Goal: Task Accomplishment & Management: Use online tool/utility

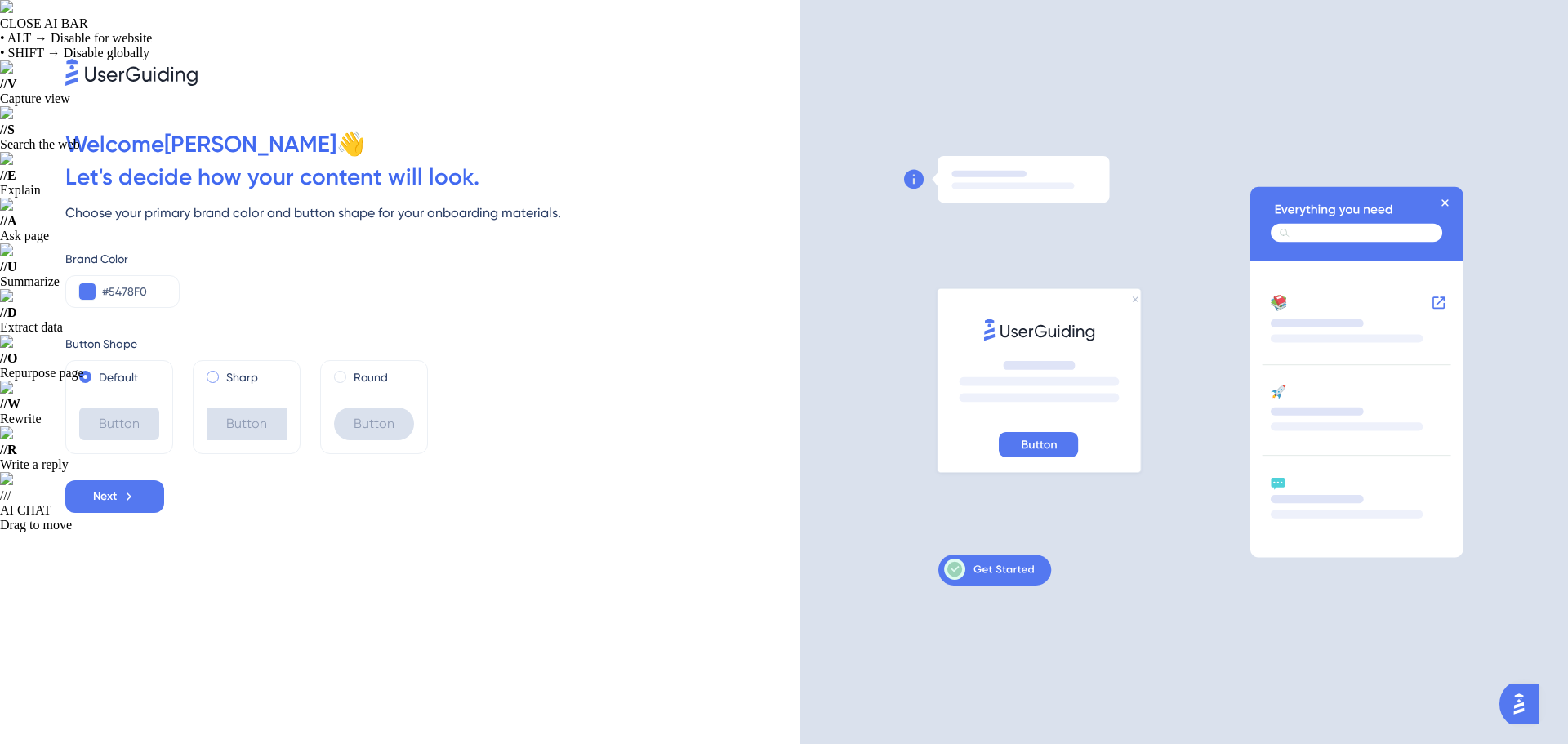
click at [250, 375] on label "Sharp" at bounding box center [242, 377] width 32 height 20
click at [374, 378] on label "Round" at bounding box center [370, 377] width 34 height 20
click at [265, 386] on div "Sharp" at bounding box center [247, 377] width 80 height 20
click at [132, 379] on label "Default" at bounding box center [118, 377] width 39 height 20
click at [359, 380] on label "Round" at bounding box center [370, 377] width 34 height 20
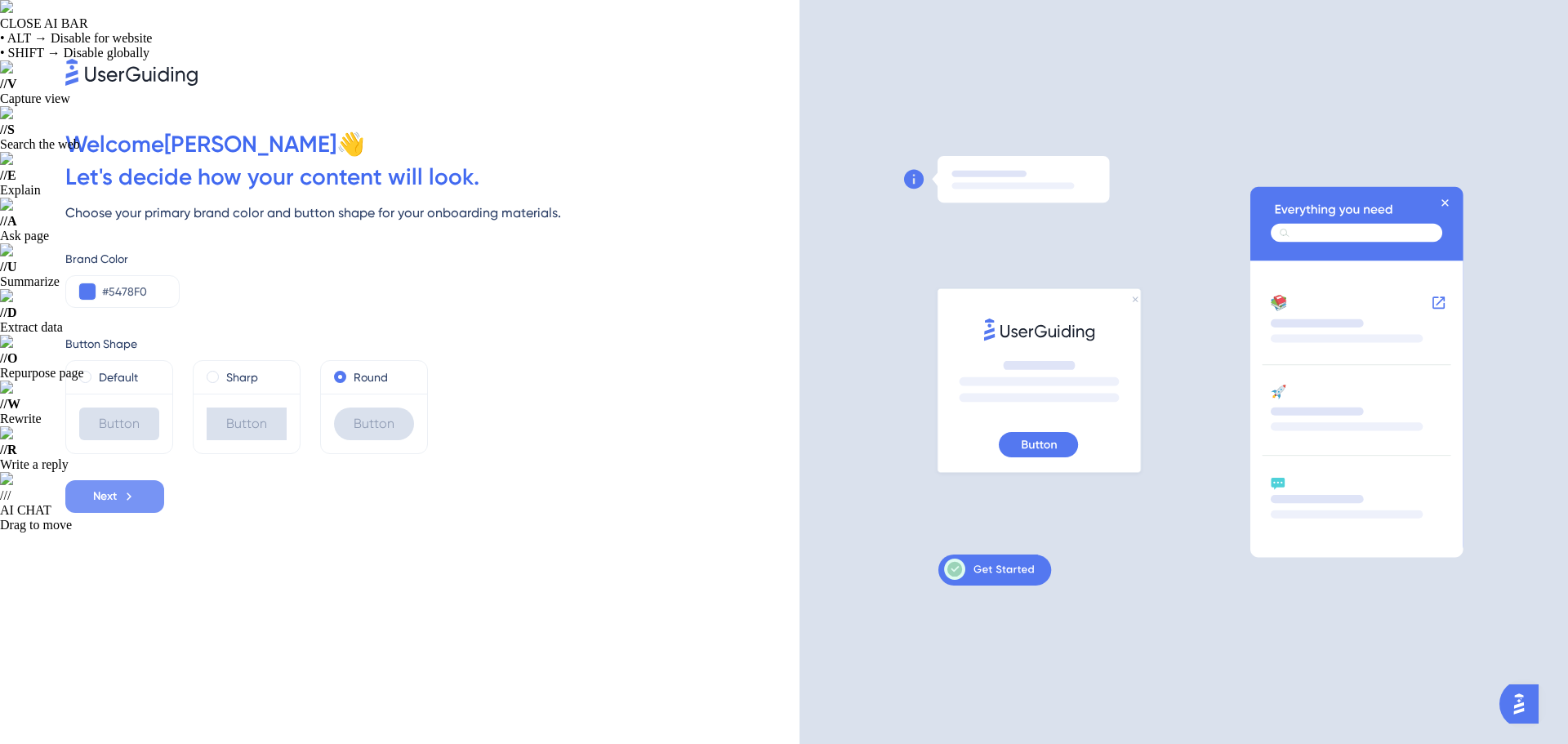
click at [125, 489] on icon at bounding box center [128, 496] width 14 height 14
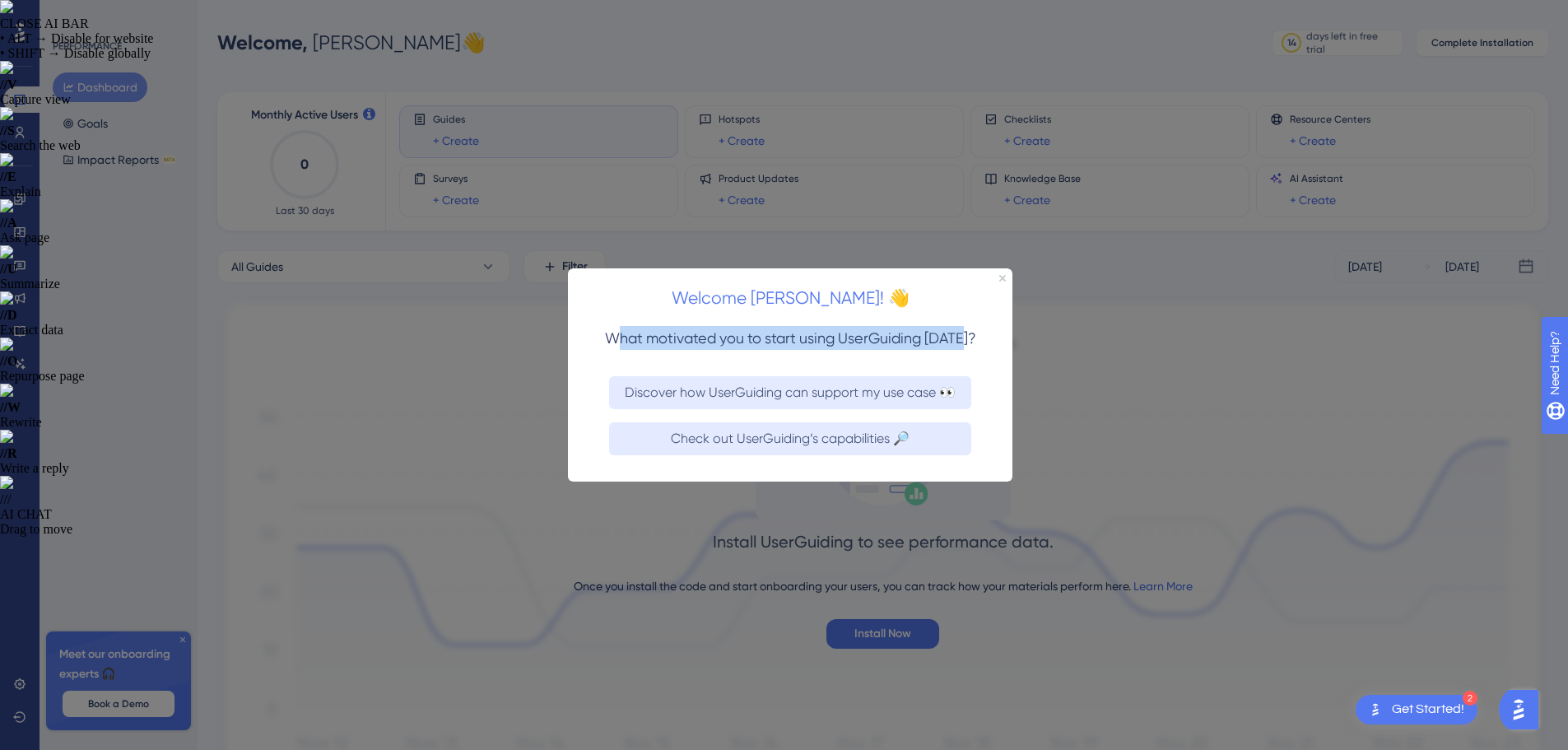
drag, startPoint x: 615, startPoint y: 339, endPoint x: 970, endPoint y: 343, distance: 355.0
click at [970, 343] on span "What motivated you to start using UserGuiding [DATE]?" at bounding box center [791, 337] width 371 height 17
click at [863, 335] on span "What motivated you to start using UserGuiding [DATE]?" at bounding box center [791, 337] width 371 height 17
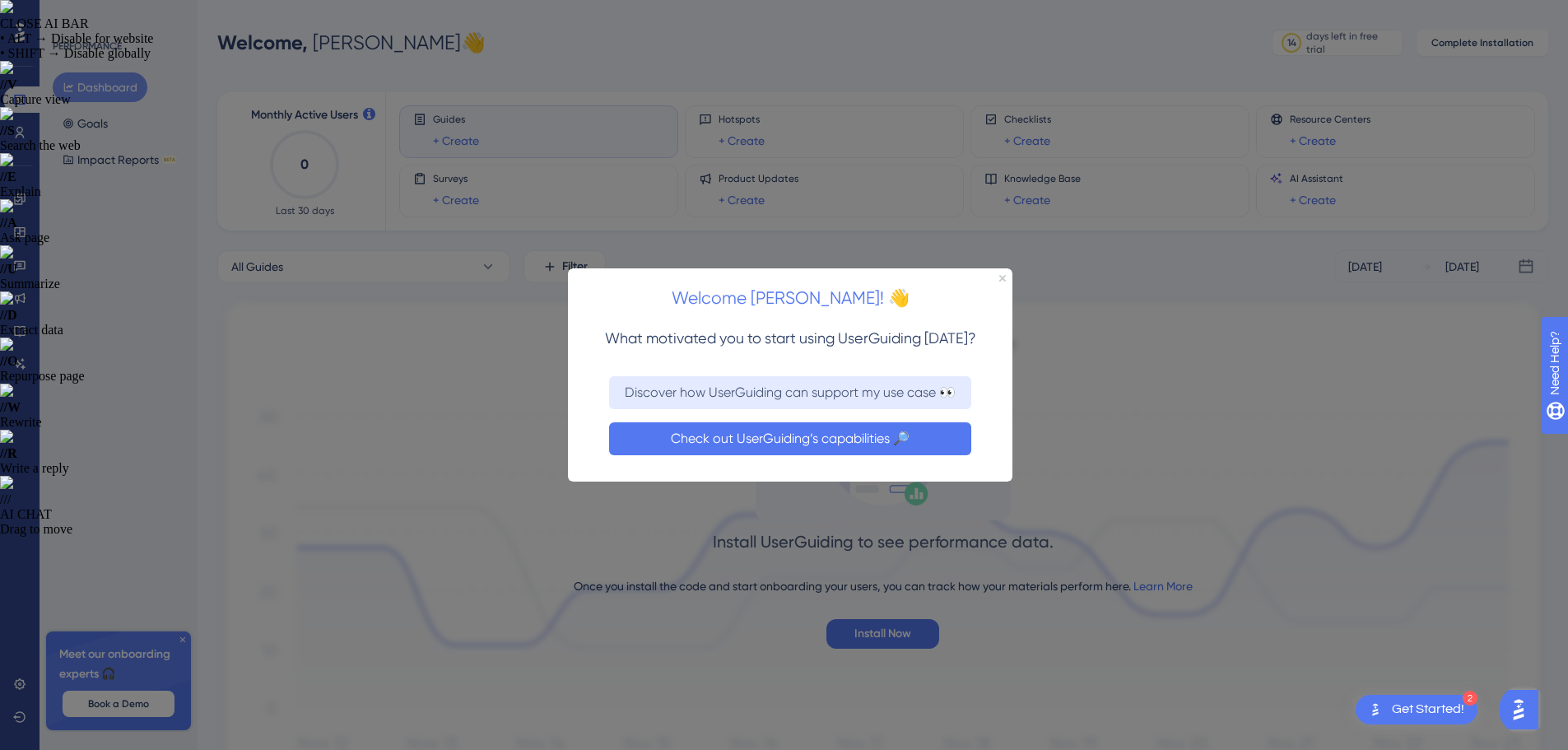
click at [810, 432] on button "Check out UserGuiding’s capabilities 🔎" at bounding box center [790, 438] width 362 height 33
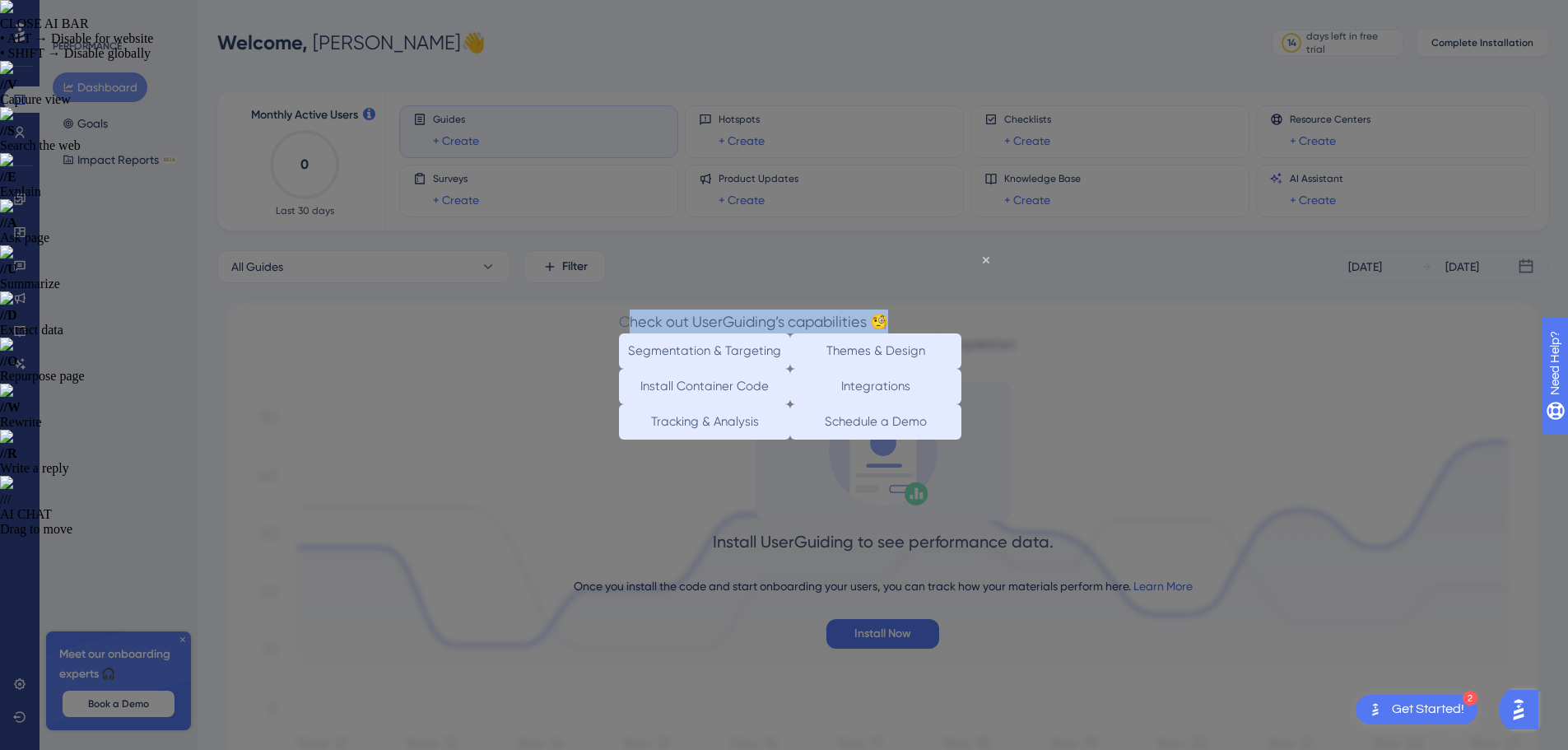
drag, startPoint x: 664, startPoint y: 294, endPoint x: 941, endPoint y: 290, distance: 277.0
click at [888, 309] on h3 "Check out UserGuiding’s capabilities 🧐" at bounding box center [753, 321] width 269 height 24
click at [800, 313] on span "Check out UserGuiding’s capabilities 🧐" at bounding box center [753, 322] width 269 height 17
click at [986, 260] on icon "Close Preview" at bounding box center [986, 260] width 7 height 7
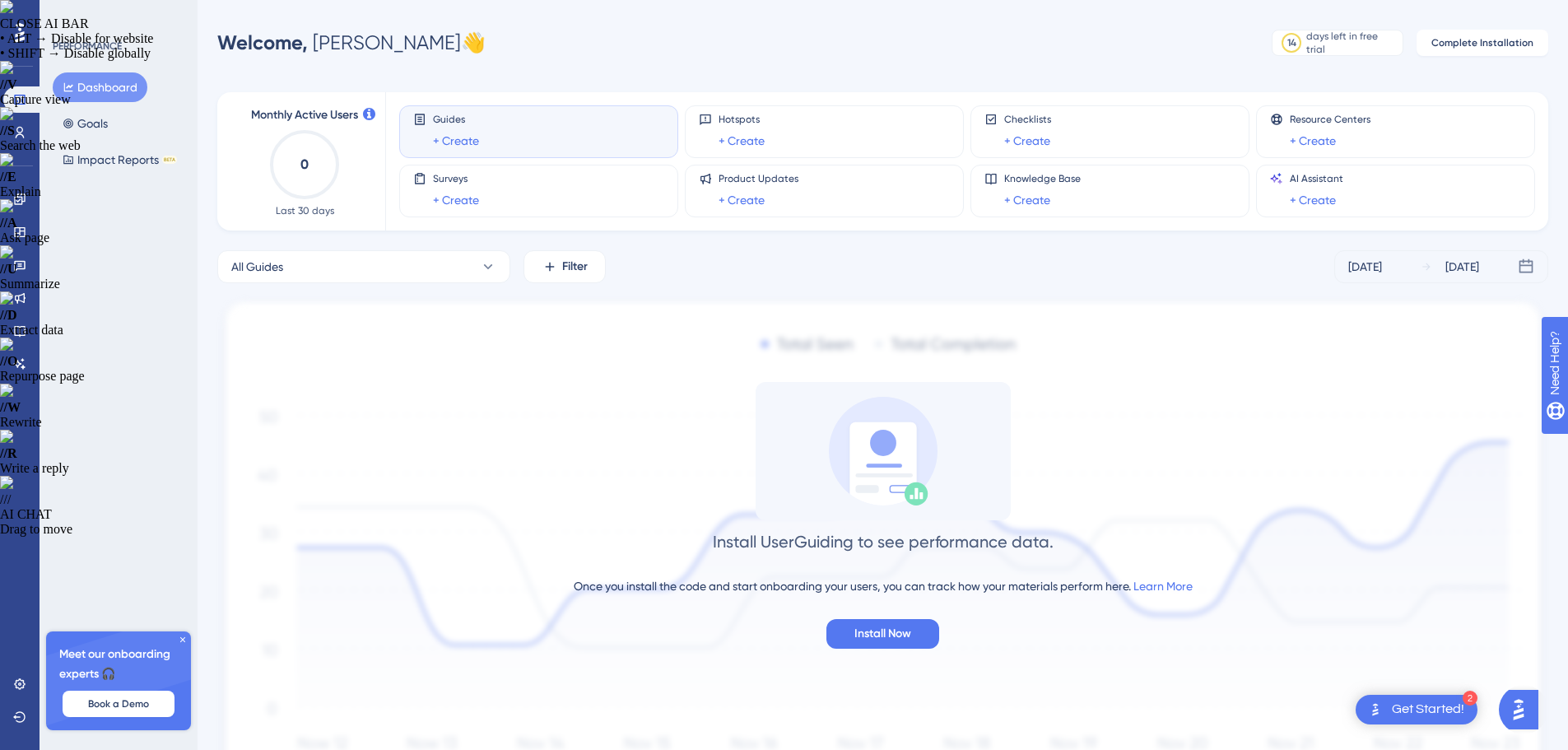
click at [608, 139] on div "Guides + Create" at bounding box center [539, 132] width 251 height 38
click at [453, 140] on link "+ Create" at bounding box center [456, 141] width 46 height 20
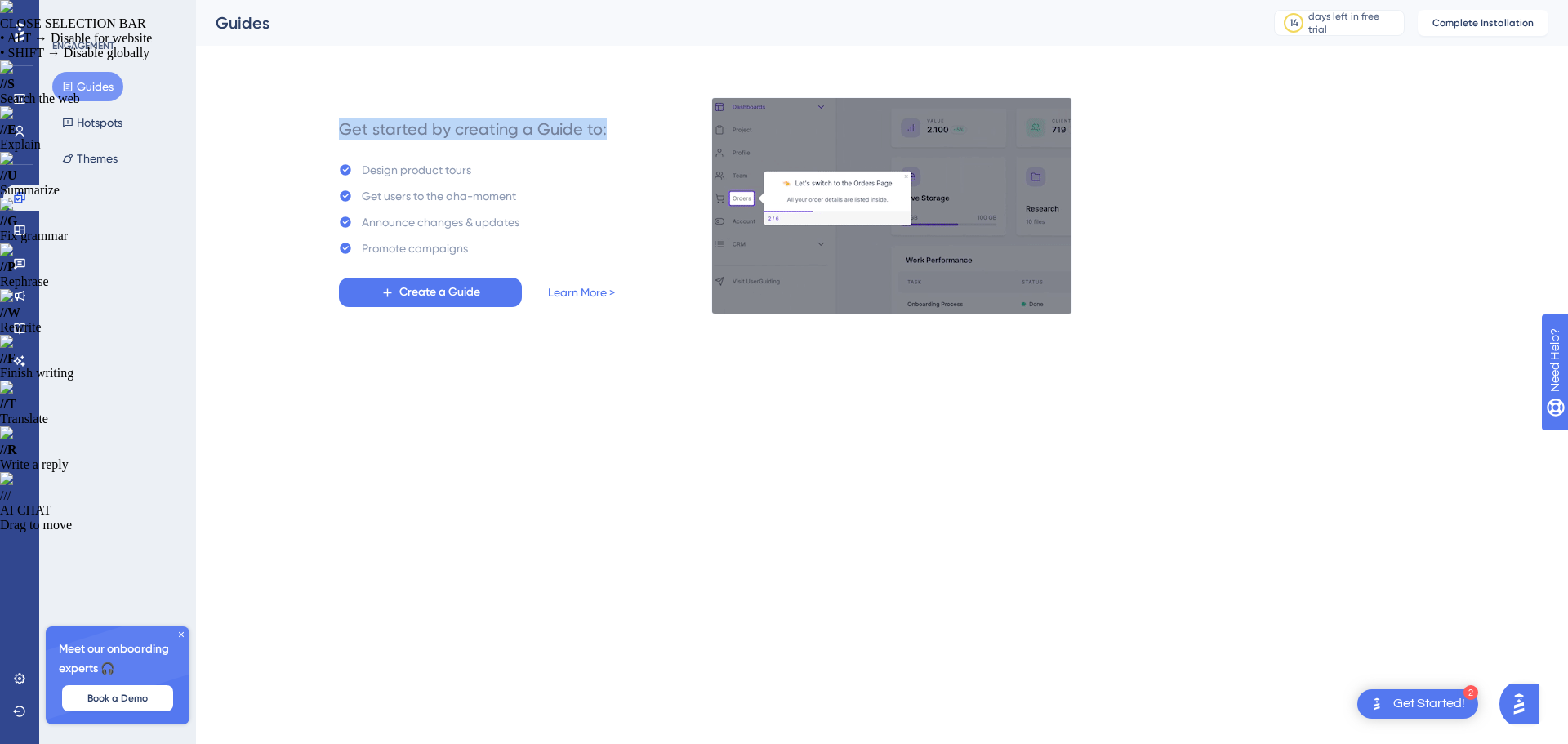
drag, startPoint x: 335, startPoint y: 118, endPoint x: 620, endPoint y: 143, distance: 286.1
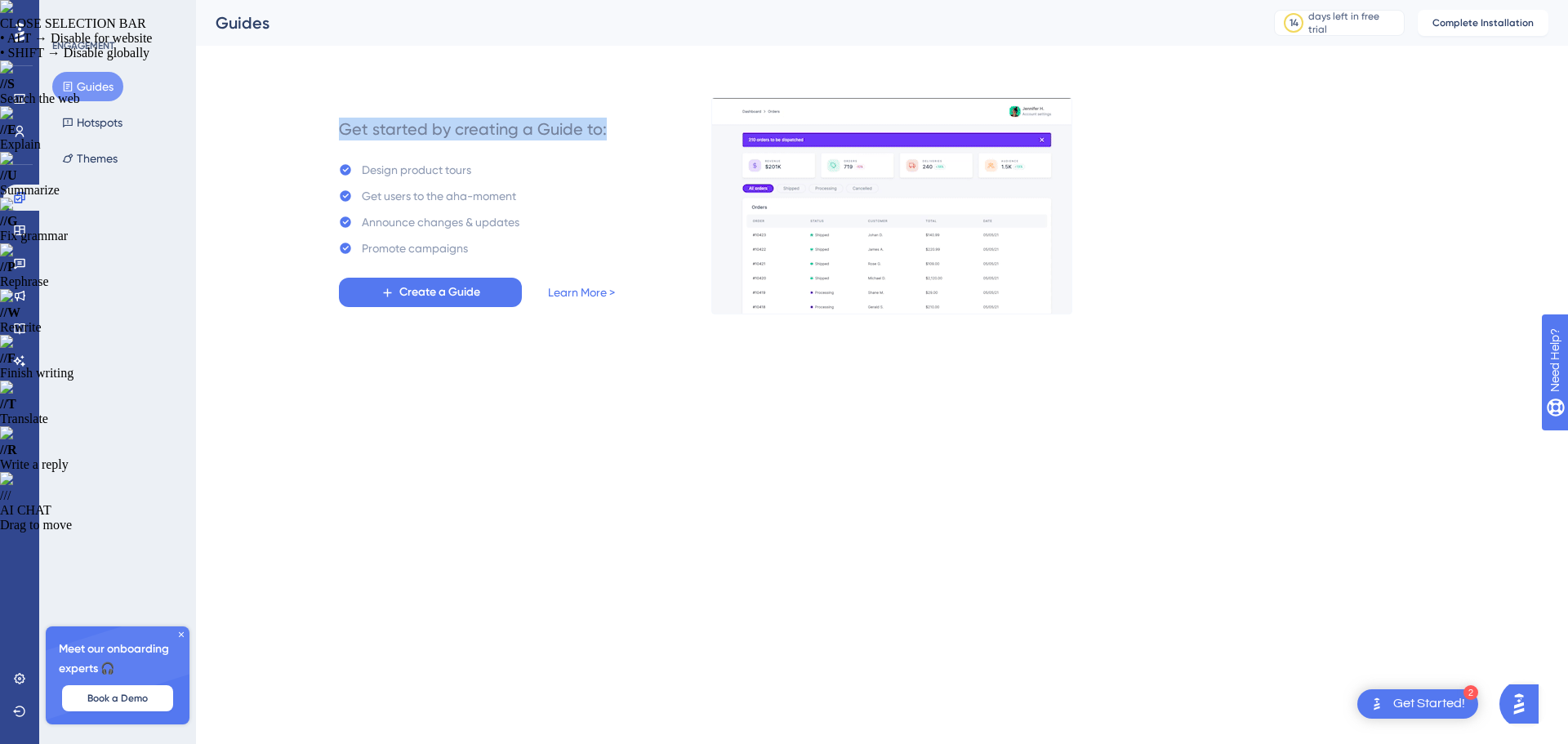
click at [620, 143] on div "Get started by creating a Guide to: Design product tours Get users to the aha-m…" at bounding box center [477, 205] width 405 height 216
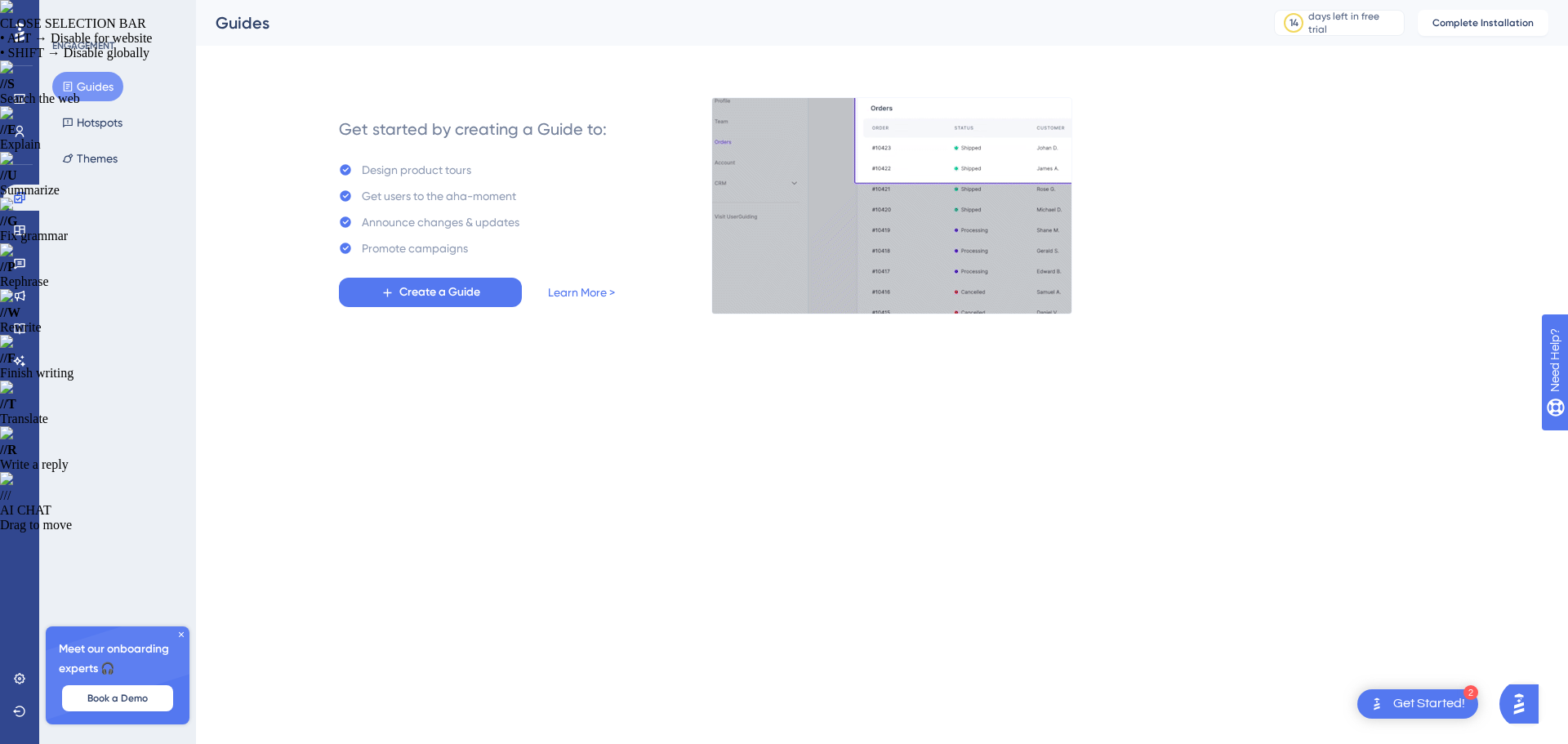
click at [411, 192] on div "Get users to the aha-moment" at bounding box center [439, 196] width 154 height 20
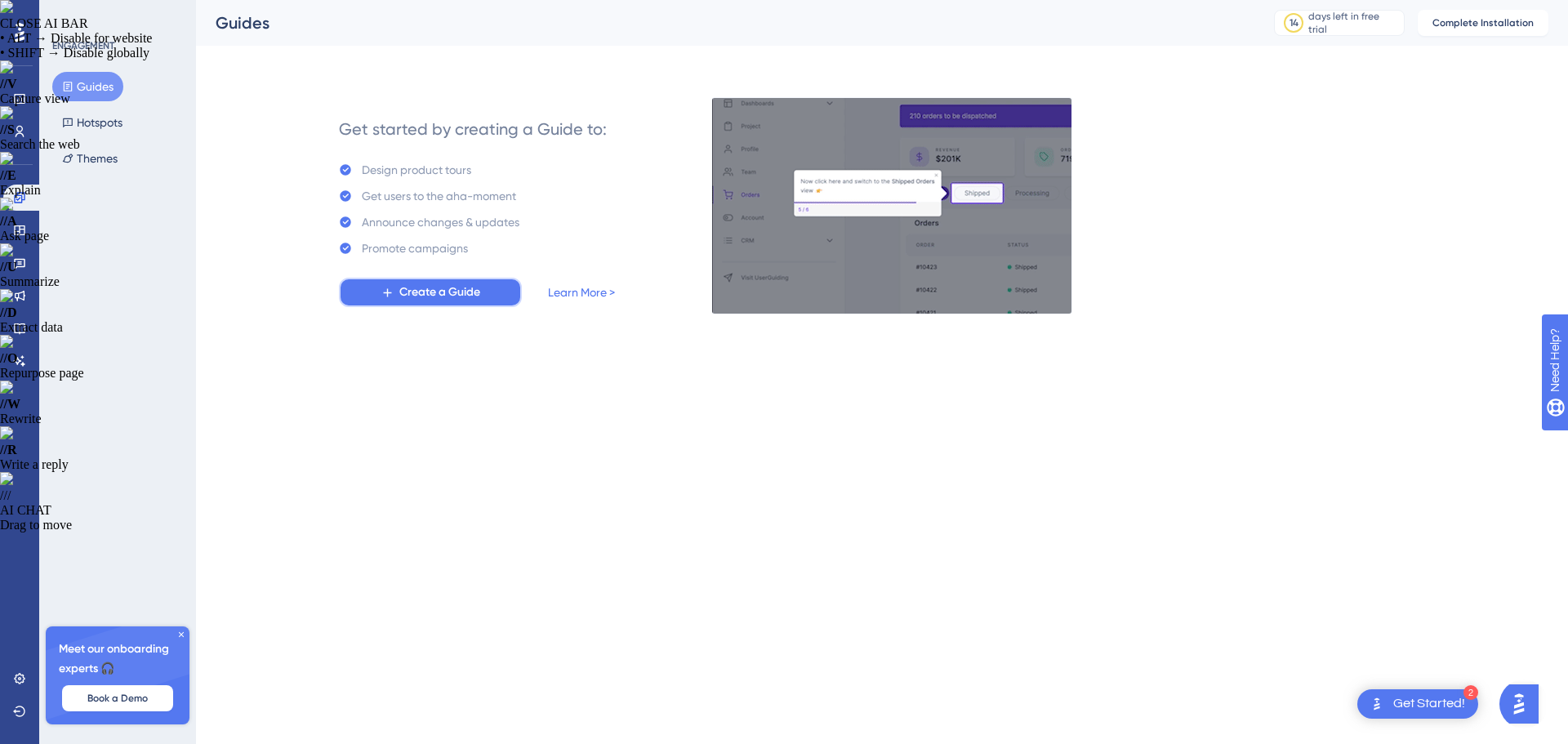
click at [464, 300] on span "Create a Guide" at bounding box center [439, 292] width 81 height 20
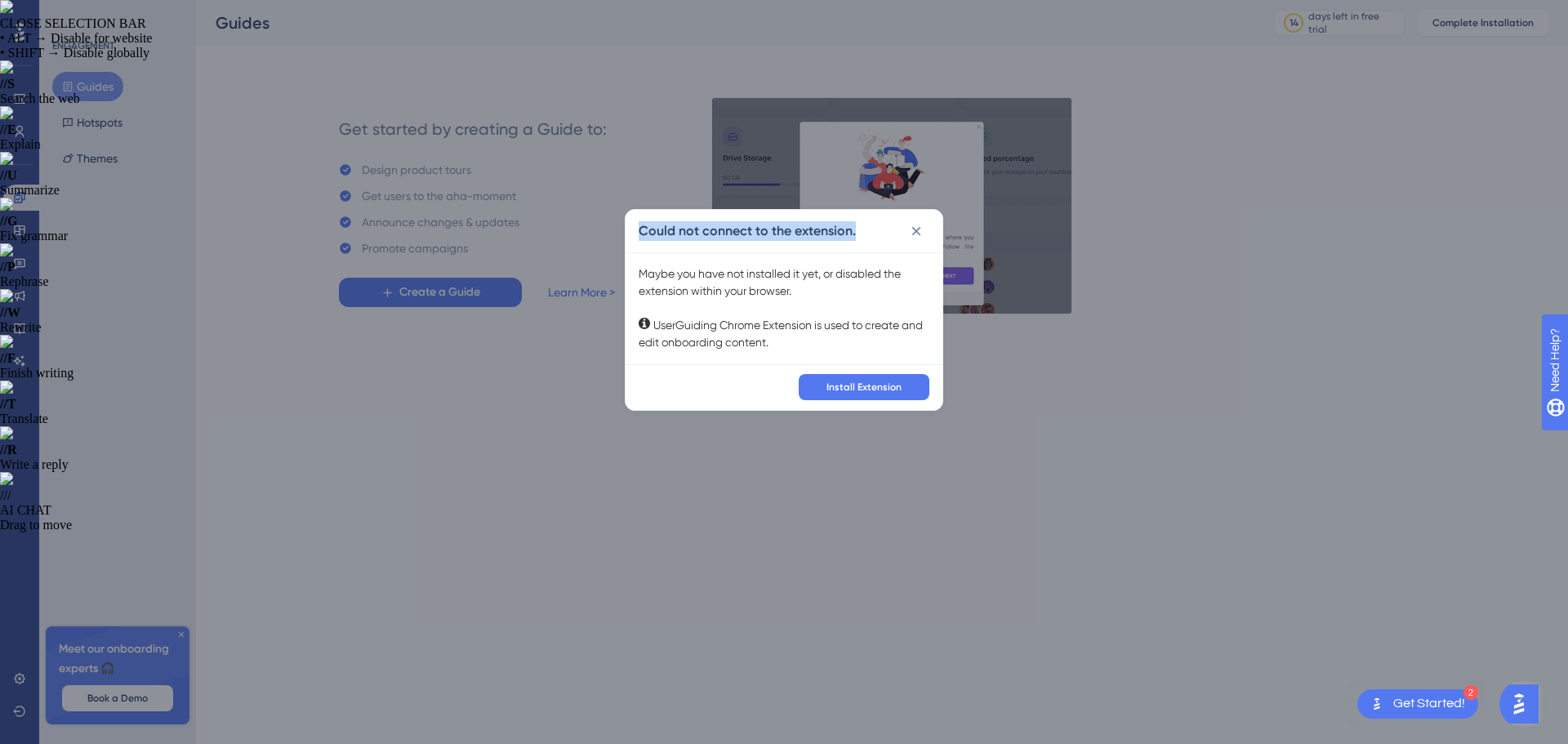
drag, startPoint x: 636, startPoint y: 234, endPoint x: 867, endPoint y: 236, distance: 231.0
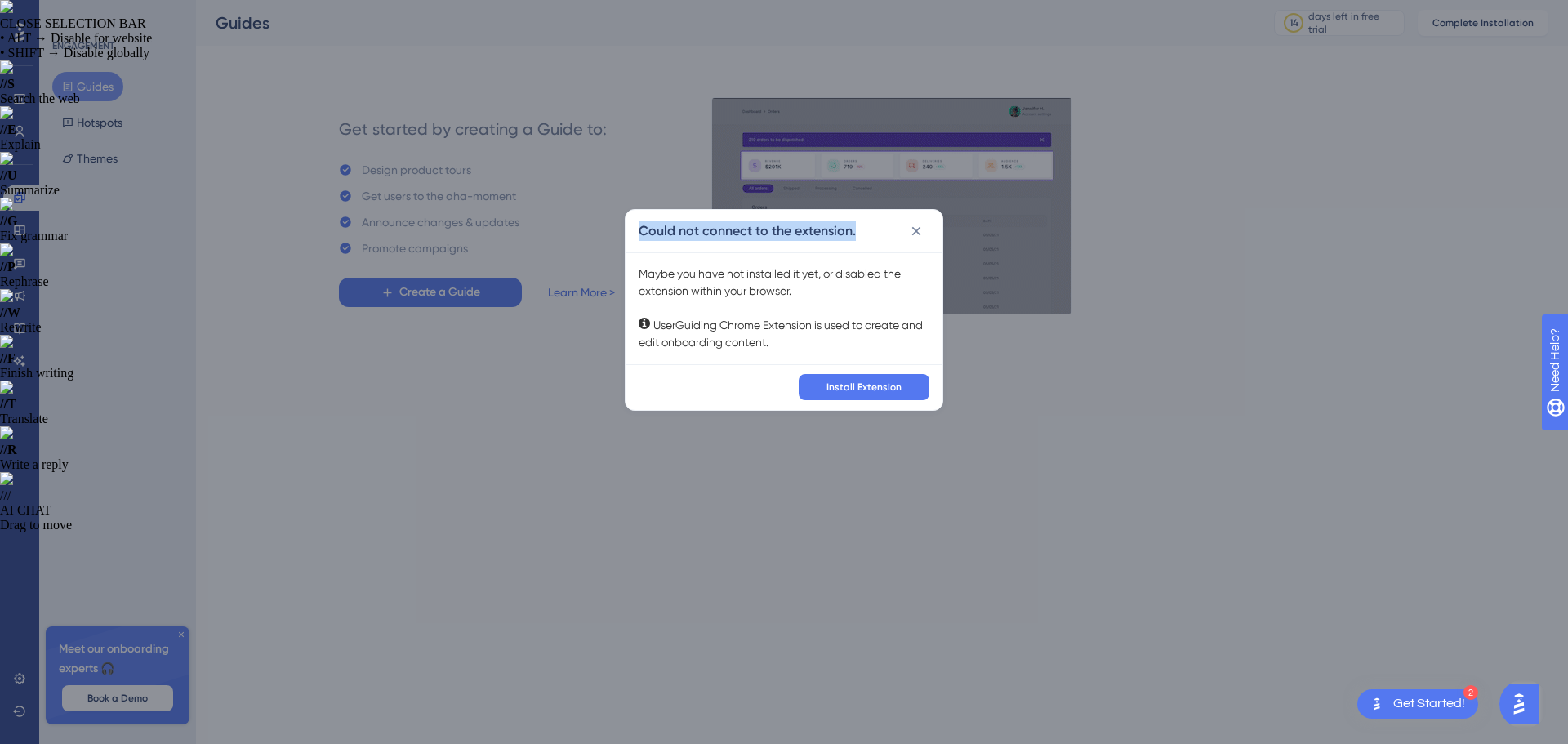
click at [867, 236] on div "Could not connect to the extension." at bounding box center [784, 231] width 317 height 43
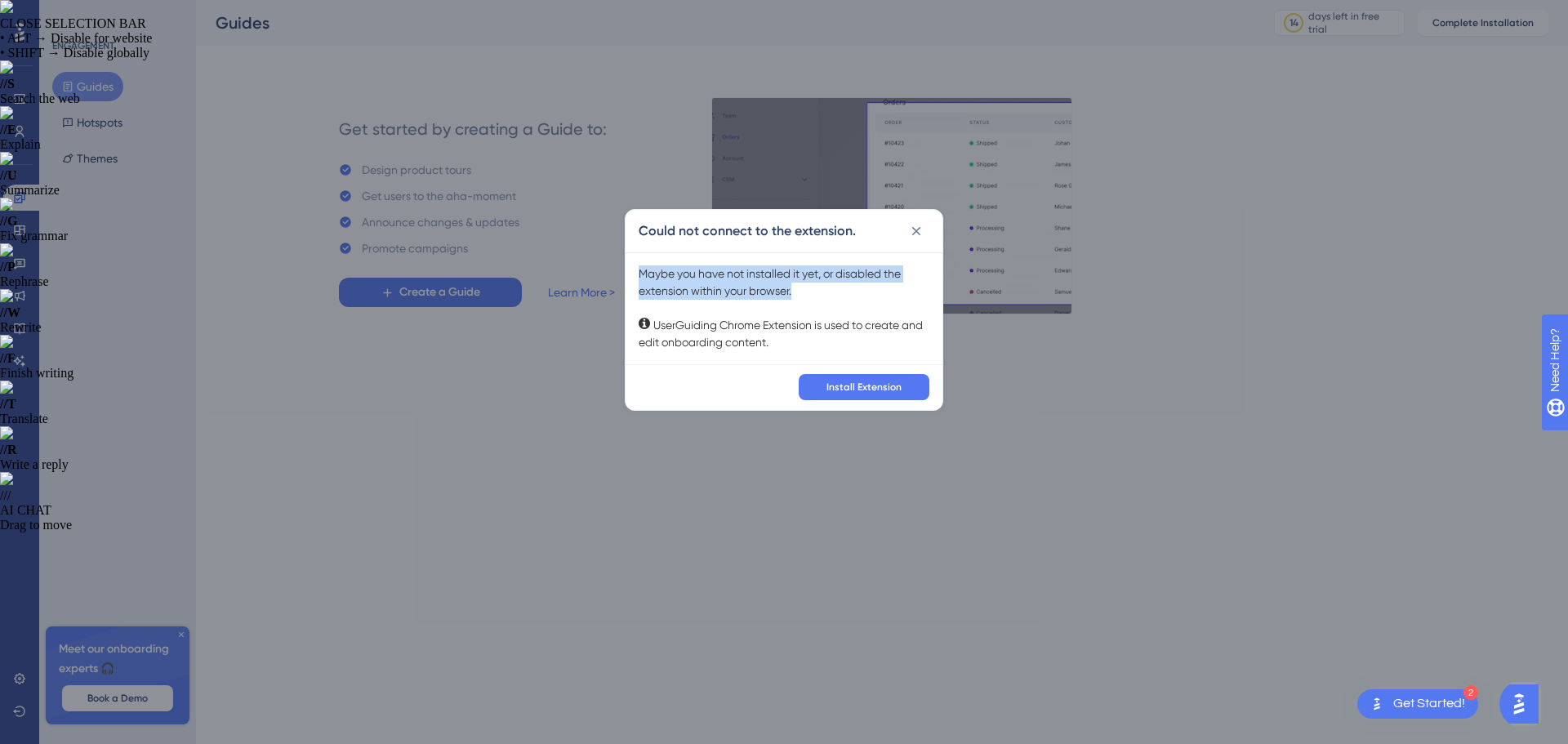
drag, startPoint x: 633, startPoint y: 277, endPoint x: 848, endPoint y: 288, distance: 215.3
click at [848, 288] on div "Maybe you have not installed it yet, or disabled the extension within your brow…" at bounding box center [784, 309] width 317 height 112
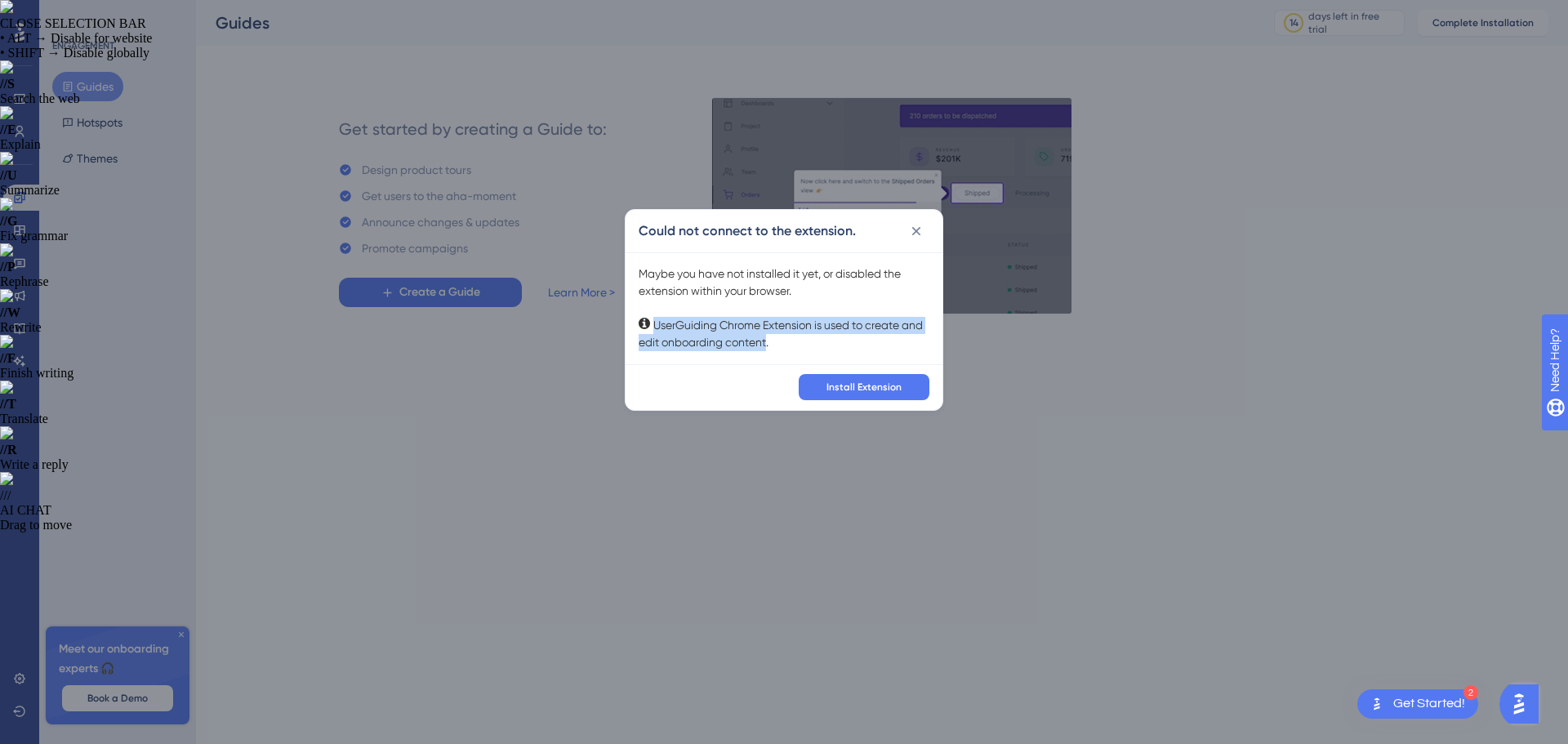
drag, startPoint x: 642, startPoint y: 318, endPoint x: 766, endPoint y: 348, distance: 127.6
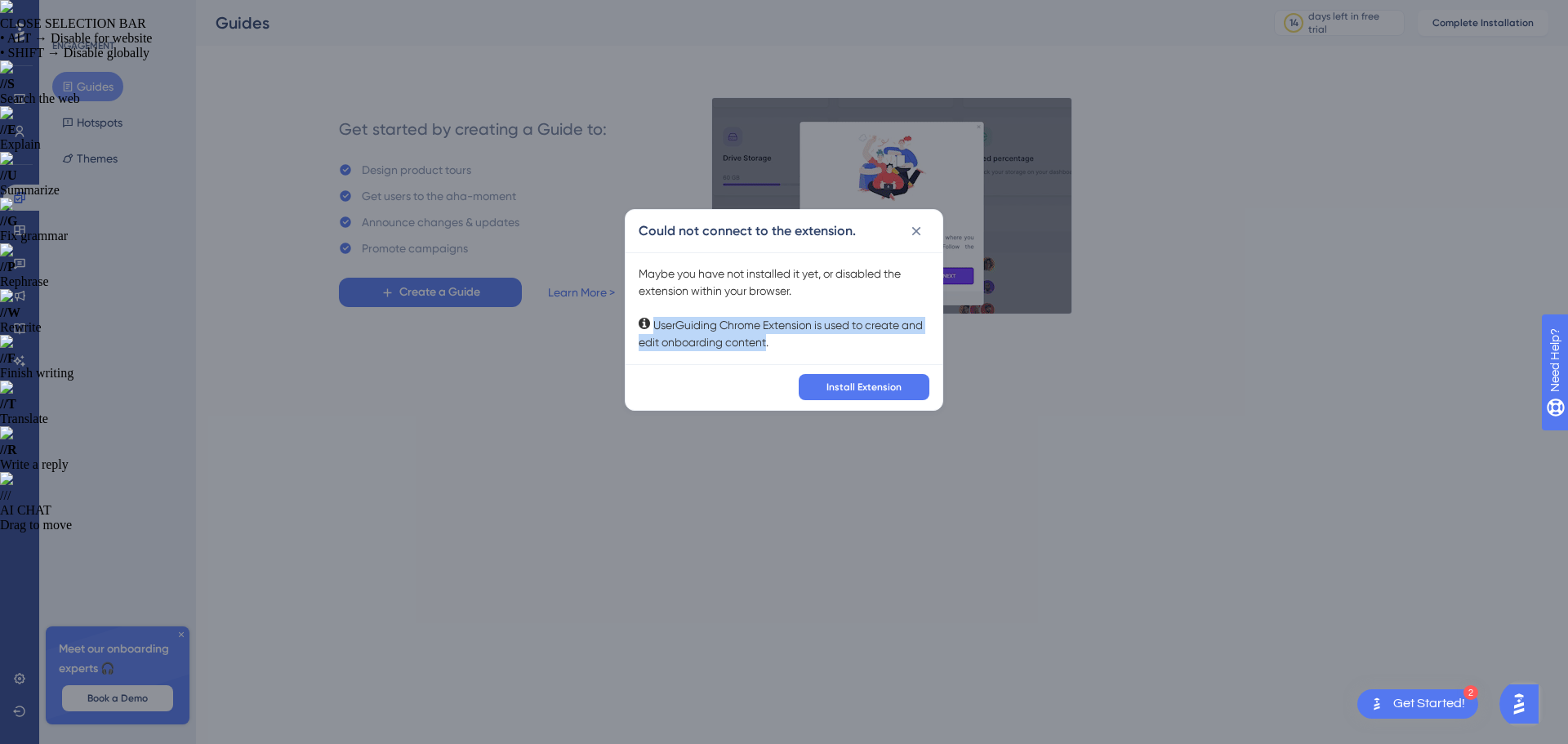
click at [766, 348] on div "Maybe you have not installed it yet, or disabled the extension within your brow…" at bounding box center [784, 308] width 291 height 86
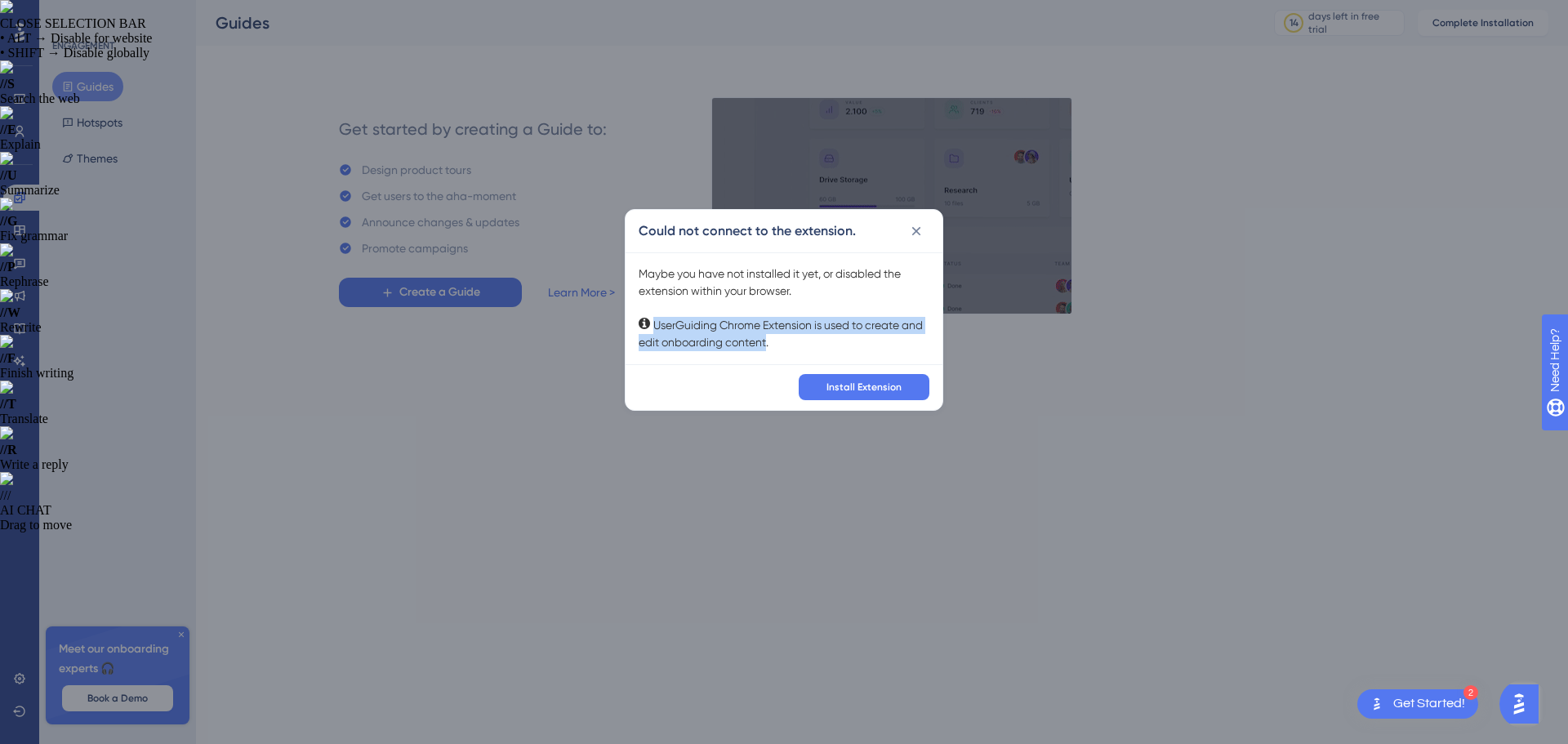
click at [757, 329] on div "Maybe you have not installed it yet, or disabled the extension within your brow…" at bounding box center [784, 308] width 291 height 86
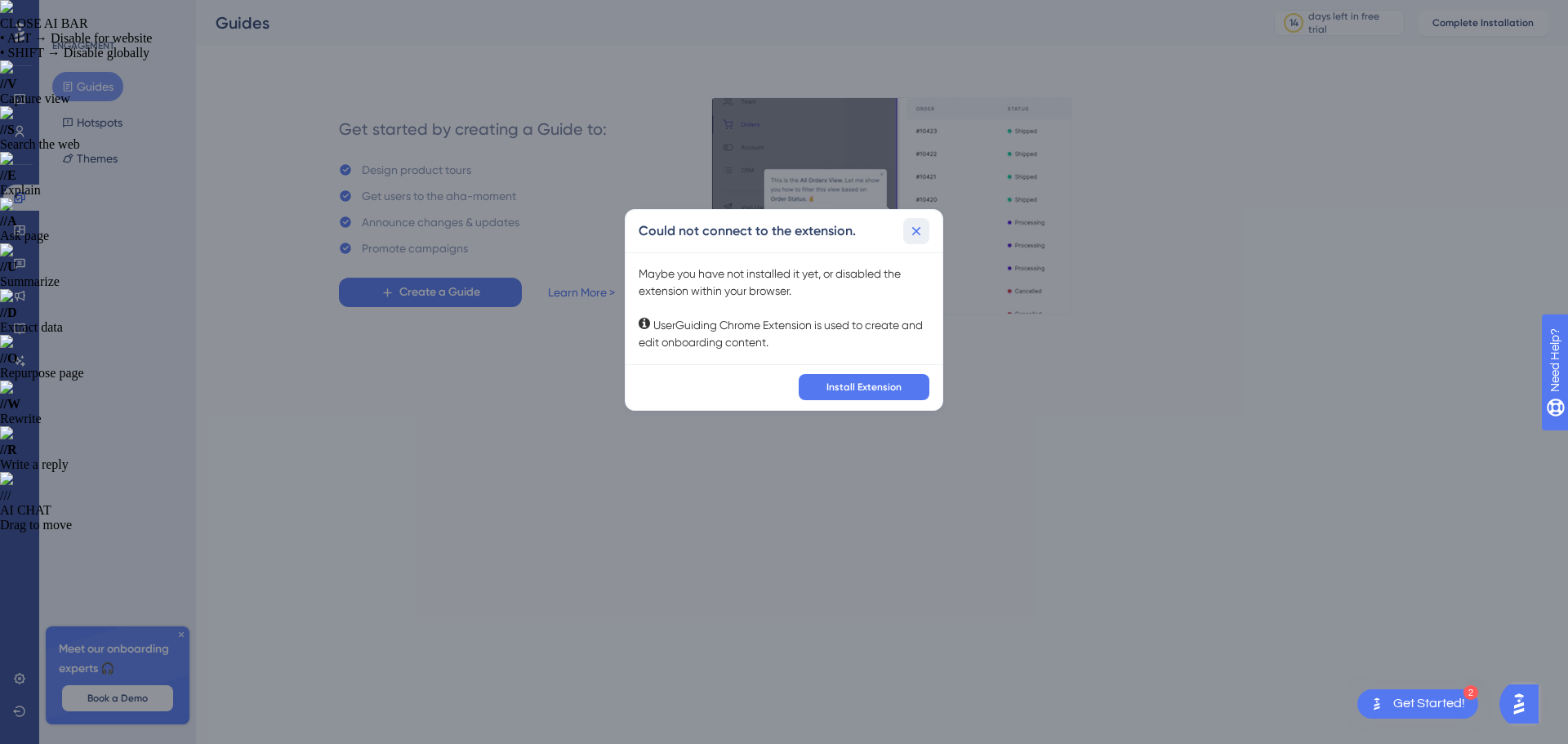
click at [919, 233] on icon at bounding box center [916, 231] width 16 height 16
